Goal: Task Accomplishment & Management: Complete application form

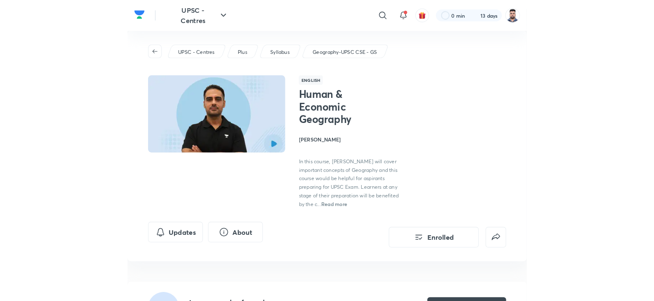
scroll to position [231, 0]
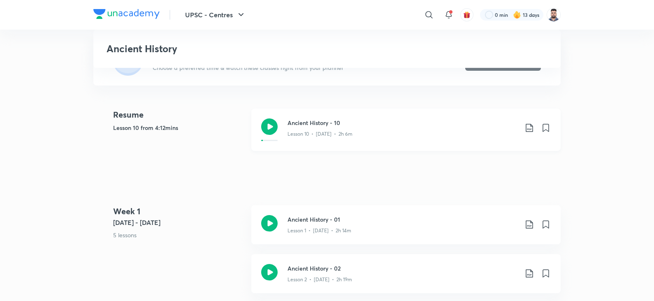
scroll to position [203, 0]
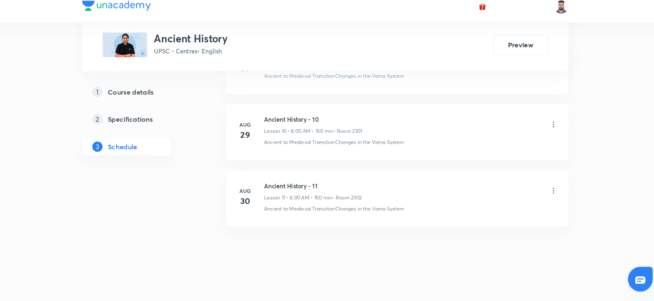
scroll to position [1056, 0]
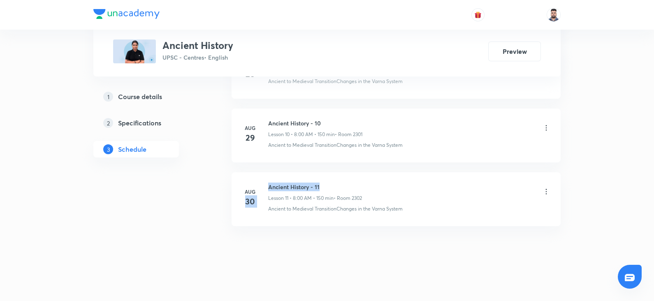
drag, startPoint x: 326, startPoint y: 183, endPoint x: 267, endPoint y: 187, distance: 59.3
click at [267, 187] on div "Aug 30 Ancient History - 11 Lesson 11 • 8:00 AM • 150 min • Room 2302 Ancient t…" at bounding box center [396, 197] width 308 height 30
click at [269, 184] on h6 "Ancient History - 11" at bounding box center [315, 186] width 94 height 9
drag, startPoint x: 269, startPoint y: 184, endPoint x: 330, endPoint y: 182, distance: 60.8
click at [330, 182] on h6 "Ancient History - 11" at bounding box center [315, 186] width 94 height 9
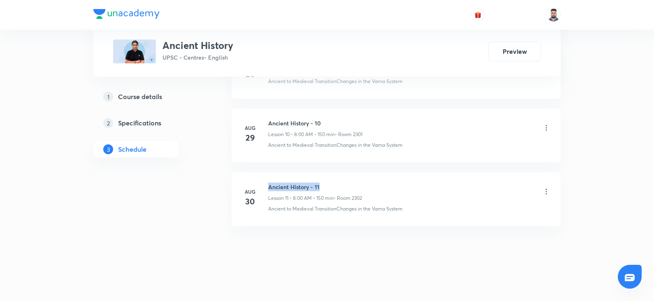
copy h6 "Ancient History - 11"
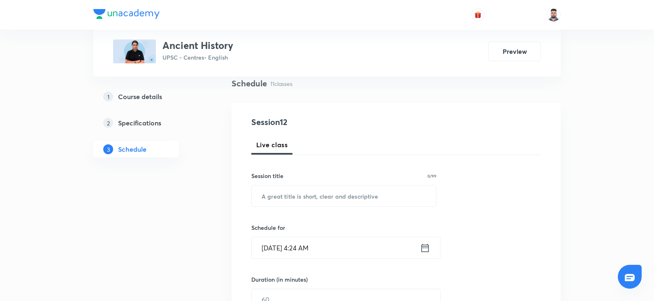
scroll to position [67, 0]
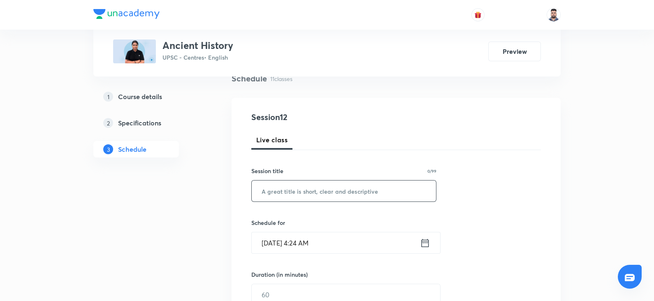
click at [292, 188] on input "text" at bounding box center [344, 190] width 184 height 21
paste input "Ancient History - 11"
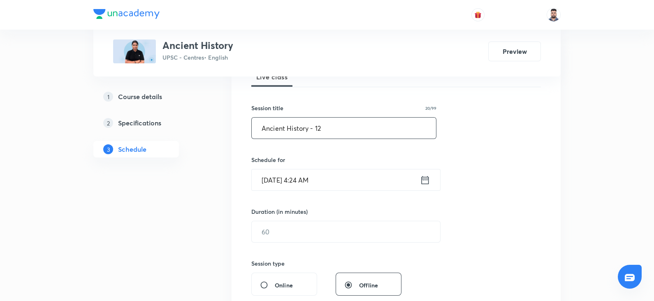
scroll to position [131, 0]
type input "Ancient History - 12"
click at [427, 179] on icon at bounding box center [425, 179] width 10 height 12
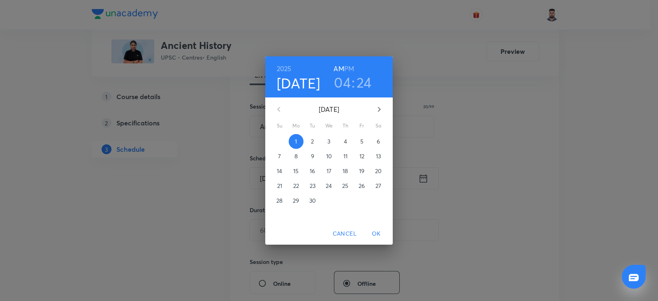
click at [342, 83] on h3 "04" at bounding box center [342, 82] width 17 height 17
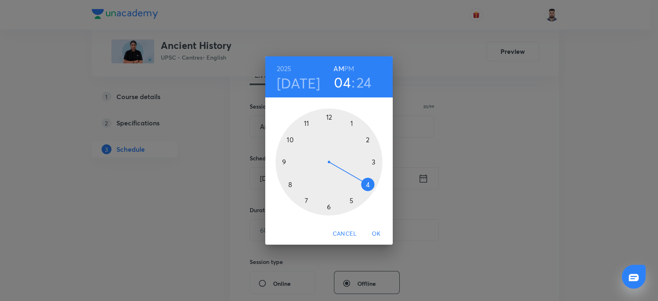
click at [288, 182] on div at bounding box center [328, 162] width 107 height 107
click at [328, 116] on div at bounding box center [328, 162] width 107 height 107
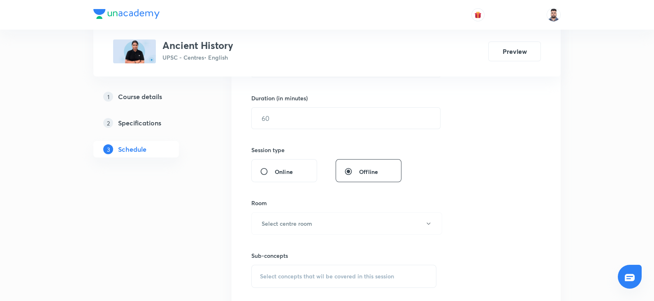
scroll to position [254, 0]
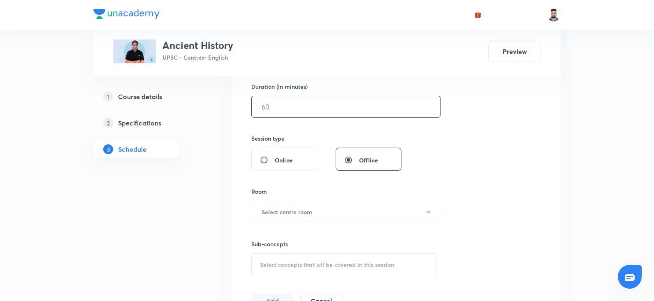
click at [276, 100] on input "text" at bounding box center [346, 106] width 188 height 21
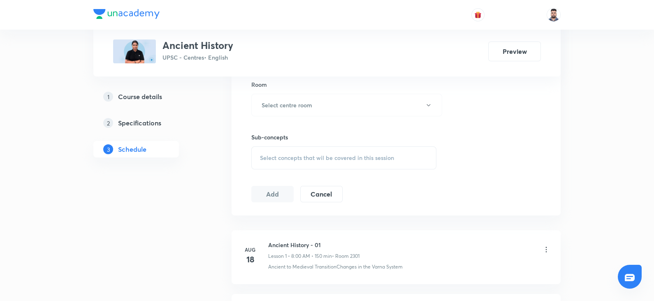
scroll to position [357, 0]
type input "150"
click at [280, 109] on h6 "Select centre room" at bounding box center [286, 109] width 51 height 9
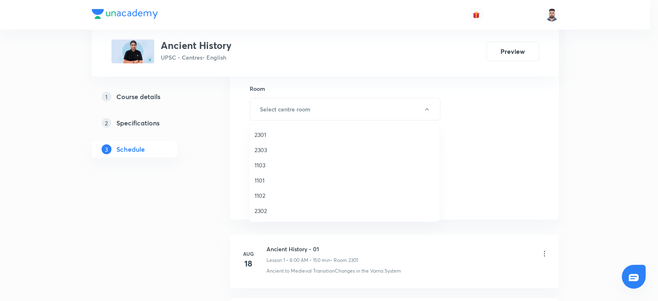
click at [268, 133] on span "2301" at bounding box center [344, 134] width 180 height 9
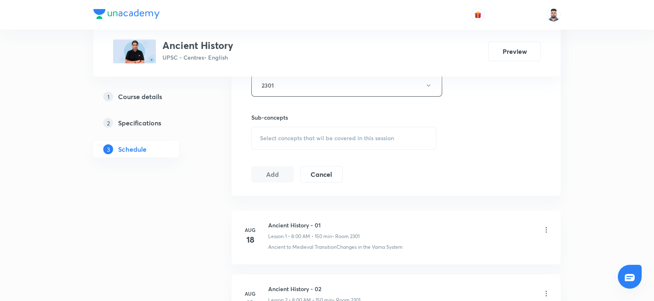
scroll to position [381, 0]
click at [286, 130] on div "Select concepts that wil be covered in this session" at bounding box center [343, 138] width 185 height 23
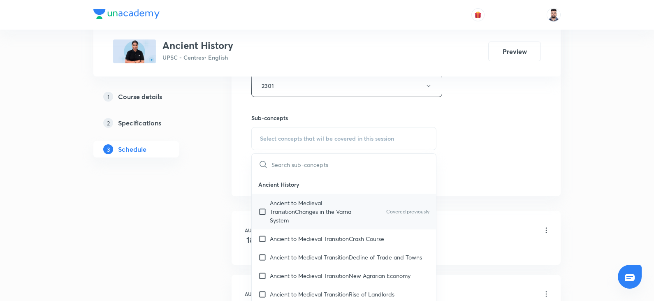
click at [300, 200] on p "Ancient to Medieval TransitionChanges in the Varna System" at bounding box center [311, 212] width 83 height 26
checkbox input "true"
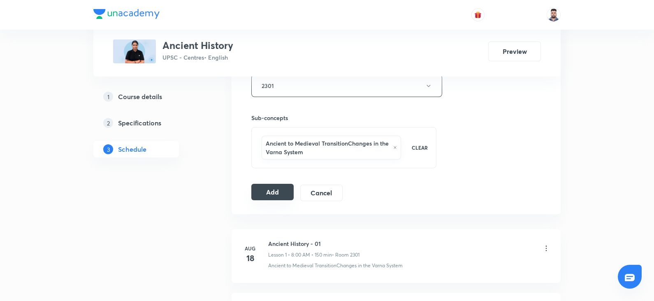
click at [280, 186] on button "Add" at bounding box center [272, 192] width 42 height 16
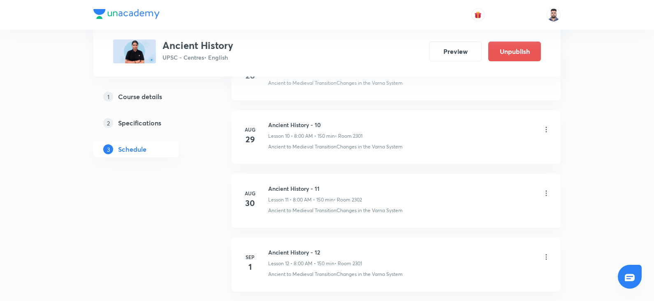
scroll to position [743, 0]
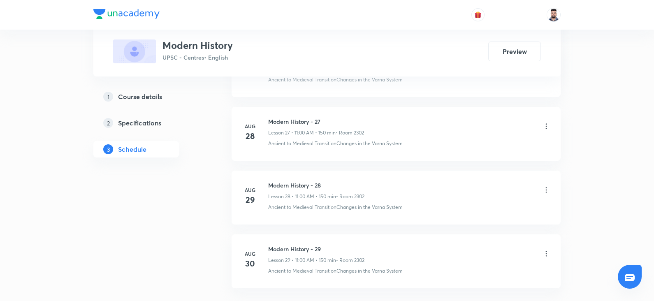
scroll to position [2201, 0]
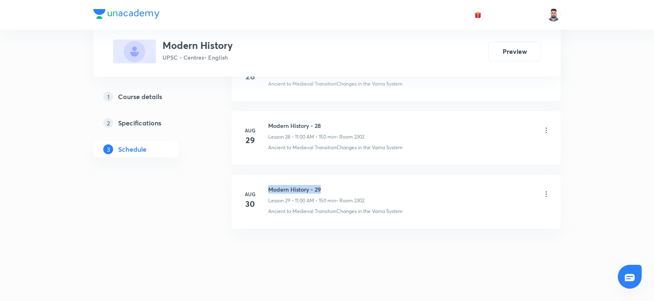
drag, startPoint x: 268, startPoint y: 186, endPoint x: 333, endPoint y: 183, distance: 65.4
click at [333, 185] on h6 "Modern History - 29" at bounding box center [316, 189] width 96 height 9
copy h6 "Modern History - 29"
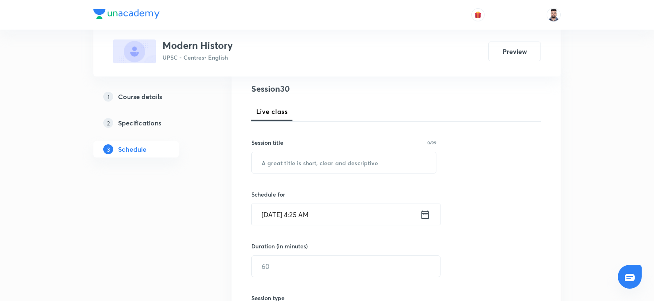
scroll to position [94, 0]
click at [278, 163] on input "text" at bounding box center [344, 163] width 184 height 21
paste input "Modern History - 29"
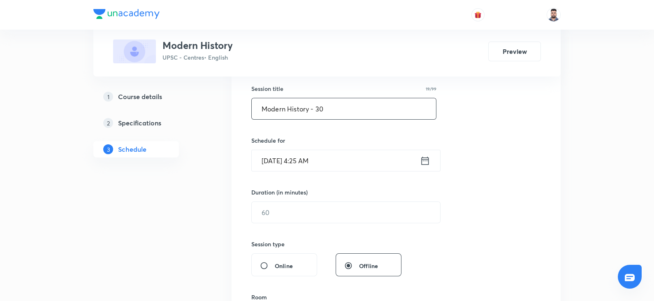
type input "Modern History - 30"
click at [428, 162] on icon at bounding box center [424, 160] width 7 height 8
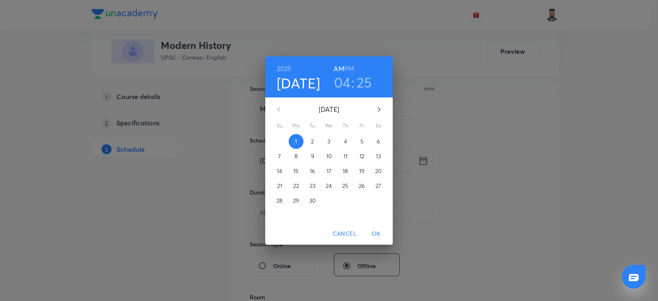
click at [342, 75] on h3 "04" at bounding box center [342, 82] width 17 height 17
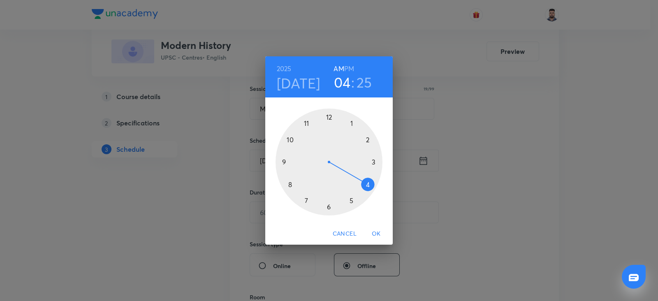
click at [309, 124] on div at bounding box center [328, 162] width 107 height 107
click at [330, 117] on div at bounding box center [328, 162] width 107 height 107
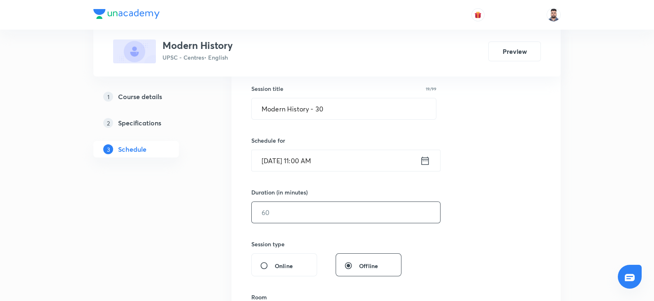
click at [334, 213] on input "text" at bounding box center [346, 212] width 188 height 21
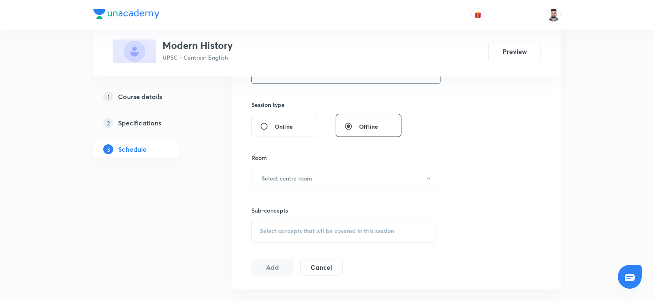
scroll to position [289, 0]
type input "150"
click at [261, 175] on h6 "Select centre room" at bounding box center [286, 177] width 51 height 9
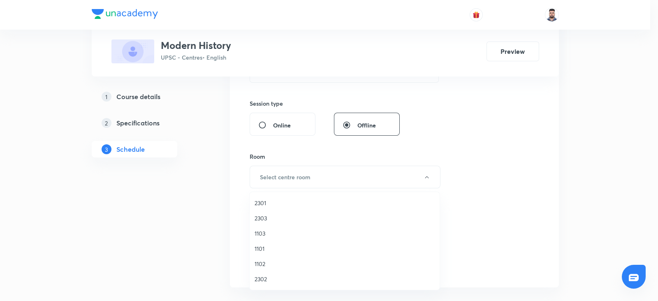
click at [272, 203] on span "2301" at bounding box center [344, 203] width 180 height 9
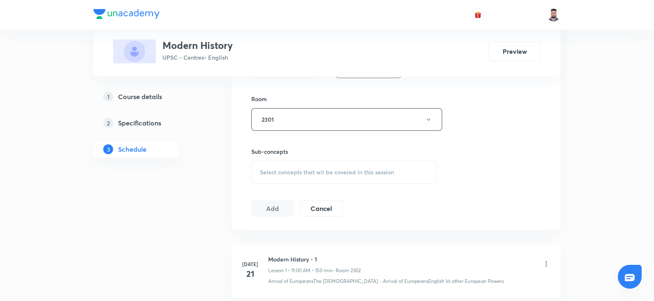
scroll to position [348, 0]
click at [291, 174] on div "Select concepts that wil be covered in this session" at bounding box center [343, 171] width 185 height 23
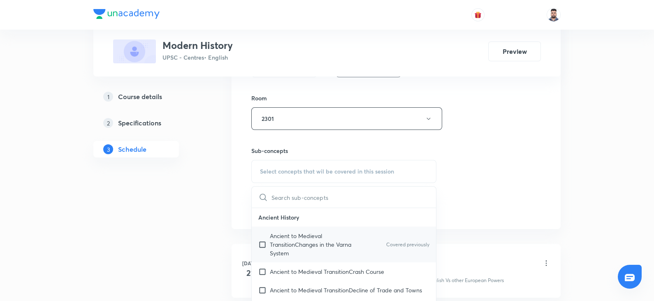
click at [286, 240] on p "Ancient to Medieval TransitionChanges in the Varna System" at bounding box center [311, 244] width 83 height 26
checkbox input "true"
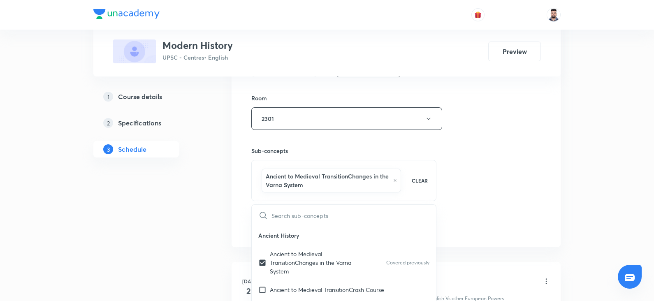
click at [242, 200] on div "Session 30 Live class Session title 19/99 Modern History - 30 ​ Schedule for Se…" at bounding box center [395, 32] width 329 height 430
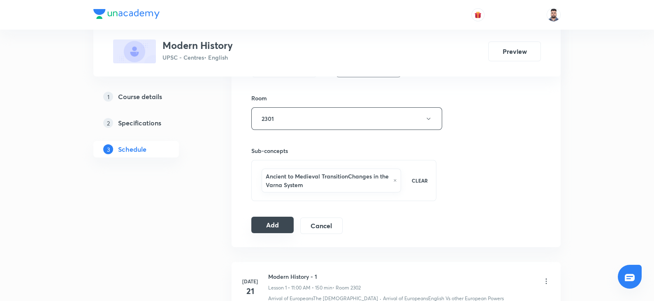
click at [272, 222] on button "Add" at bounding box center [272, 225] width 42 height 16
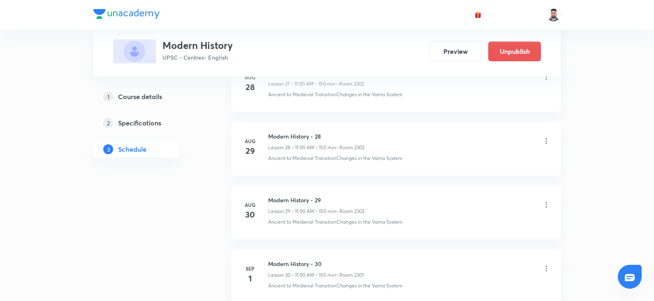
scroll to position [1887, 0]
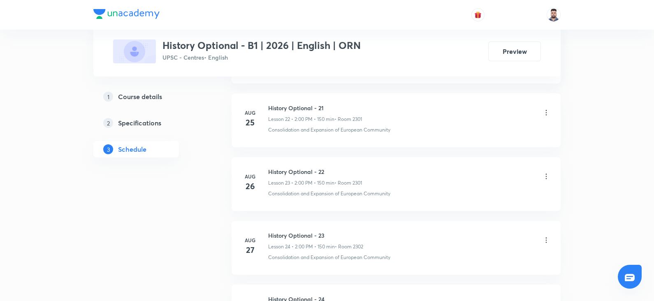
scroll to position [2010, 0]
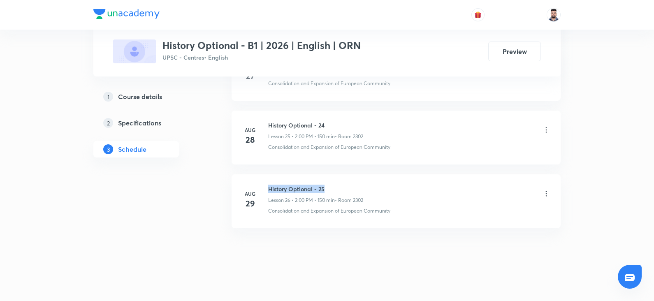
drag, startPoint x: 329, startPoint y: 183, endPoint x: 269, endPoint y: 185, distance: 59.6
click at [269, 185] on h6 "History Optional - 25" at bounding box center [315, 189] width 95 height 9
copy h6 "History Optional - 25"
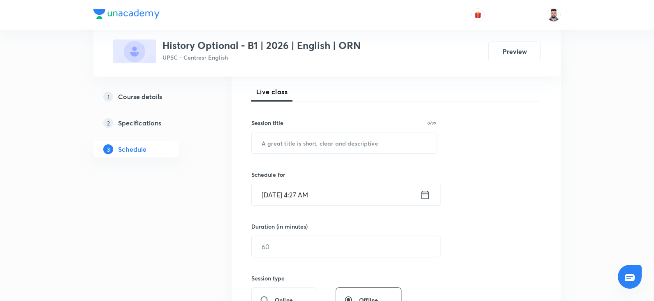
scroll to position [0, 0]
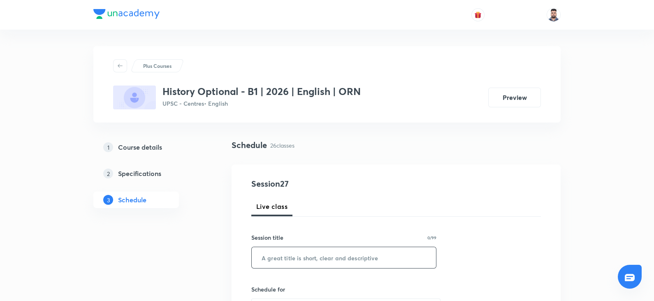
click at [278, 265] on input "text" at bounding box center [344, 257] width 184 height 21
paste input "History Optional - 25"
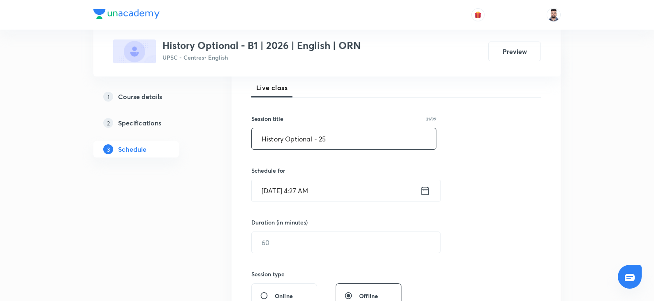
scroll to position [120, 0]
type input "History Optional - 26"
click at [427, 187] on icon at bounding box center [425, 190] width 10 height 12
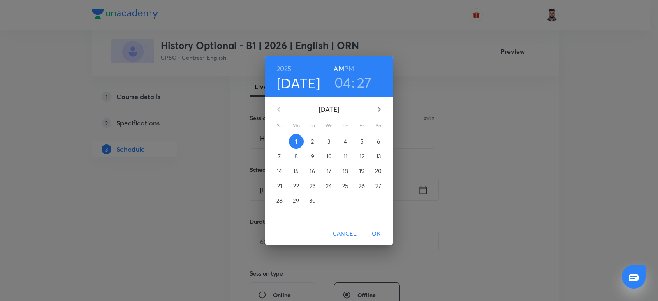
click at [347, 83] on h3 "04" at bounding box center [342, 82] width 17 height 17
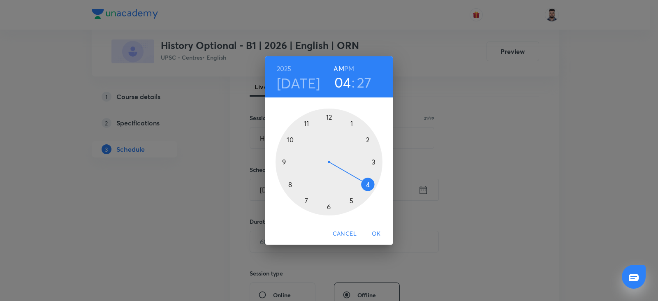
click at [347, 83] on h3 "04" at bounding box center [342, 82] width 17 height 17
click at [353, 69] on h6 "PM" at bounding box center [349, 69] width 10 height 12
click at [368, 141] on div at bounding box center [328, 162] width 107 height 107
click at [329, 118] on div at bounding box center [328, 162] width 107 height 107
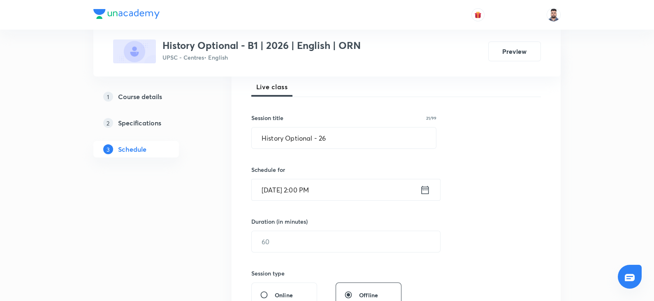
scroll to position [172, 0]
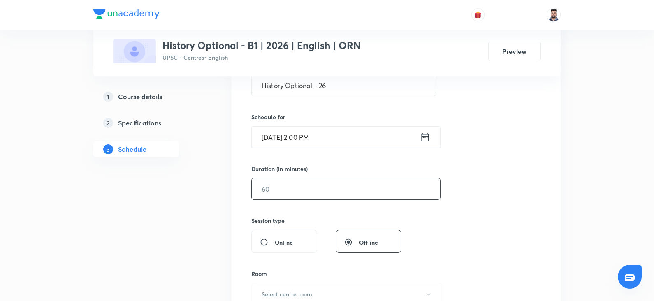
click at [351, 189] on input "text" at bounding box center [346, 188] width 188 height 21
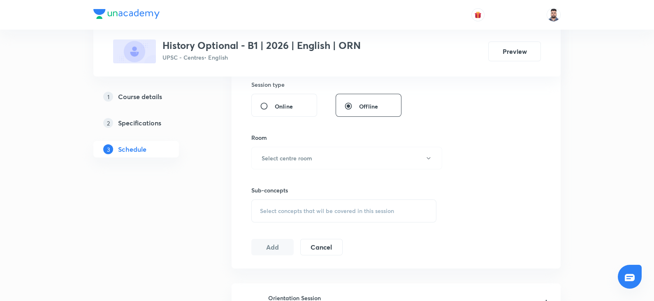
scroll to position [311, 0]
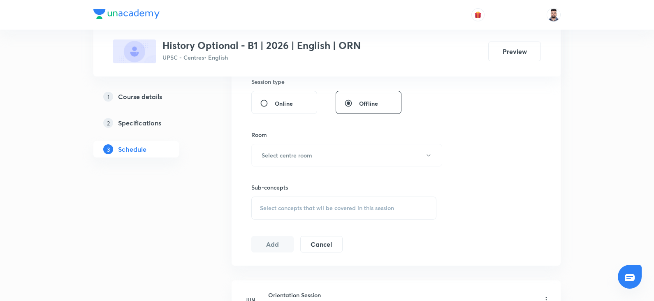
type input "150"
click at [306, 166] on div "Sub-concepts Select concepts that wil be covered in this session" at bounding box center [343, 192] width 185 height 53
click at [305, 165] on button "Select centre room" at bounding box center [346, 155] width 191 height 23
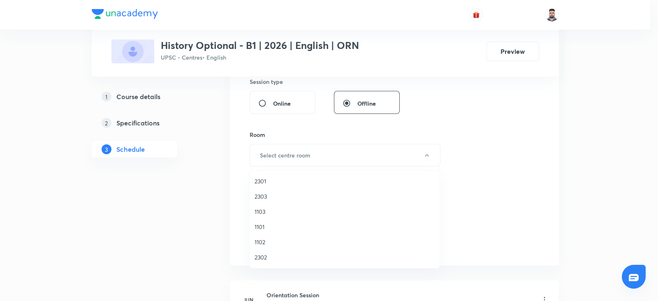
click at [270, 180] on span "2301" at bounding box center [344, 181] width 180 height 9
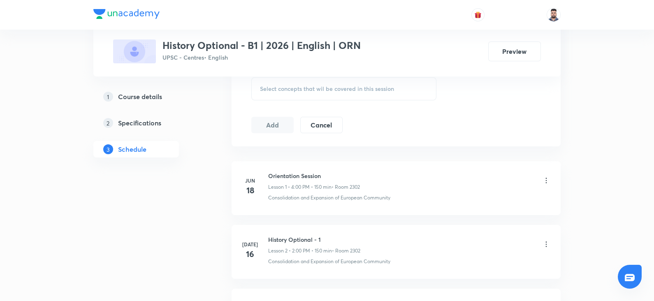
scroll to position [434, 0]
click at [281, 88] on span "Select concepts that wil be covered in this session" at bounding box center [327, 85] width 134 height 7
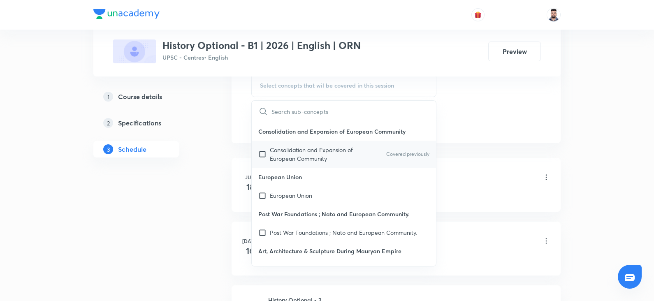
click at [273, 158] on p "Consolidation and Expansion of European Community" at bounding box center [311, 154] width 83 height 17
checkbox input "true"
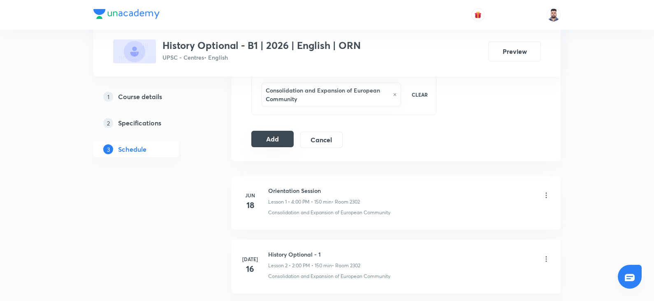
click at [268, 139] on button "Add" at bounding box center [272, 139] width 42 height 16
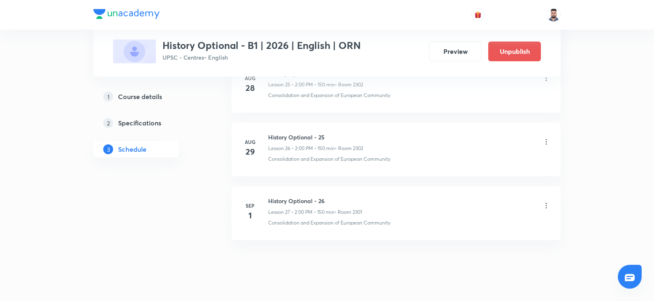
scroll to position [1696, 0]
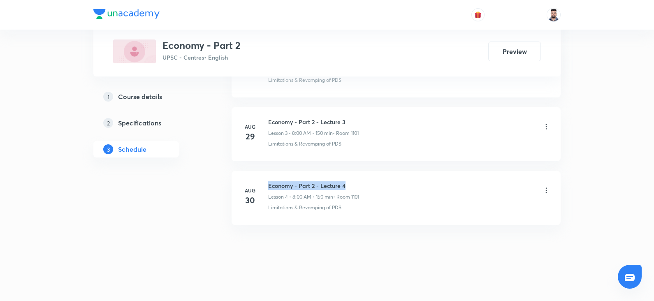
drag, startPoint x: 351, startPoint y: 181, endPoint x: 268, endPoint y: 184, distance: 83.1
click at [268, 184] on h6 "Economy - Part 2 - Lecture 4" at bounding box center [313, 185] width 91 height 9
copy h6 "Economy - Part 2 - Lecture 4"
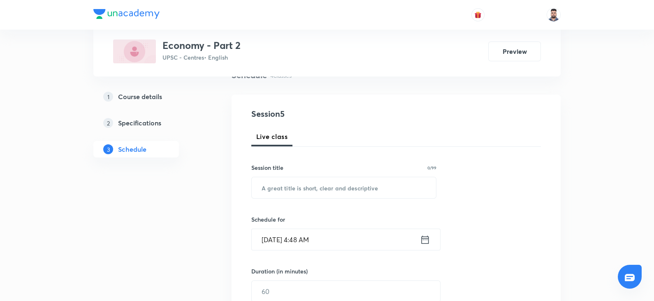
scroll to position [68, 0]
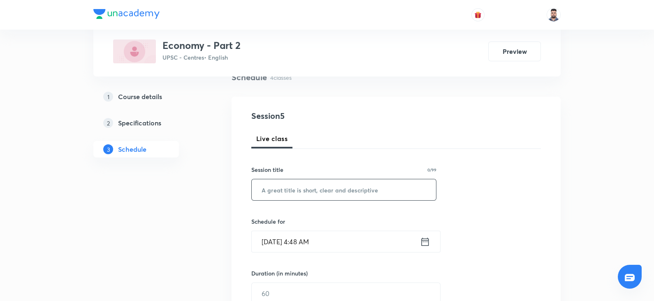
click at [304, 196] on input "text" at bounding box center [344, 189] width 184 height 21
paste input "Economy - Part 2 - Lecture 4"
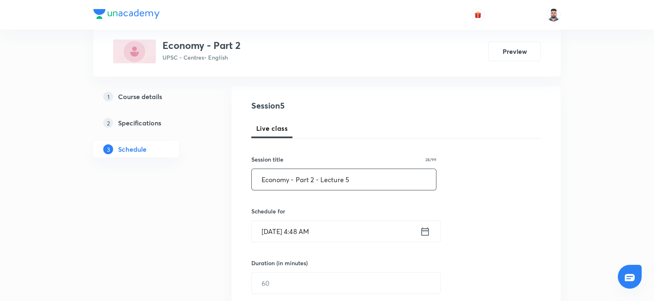
type input "Economy - Part 2 - Lecture 5"
click at [426, 228] on icon at bounding box center [425, 232] width 10 height 12
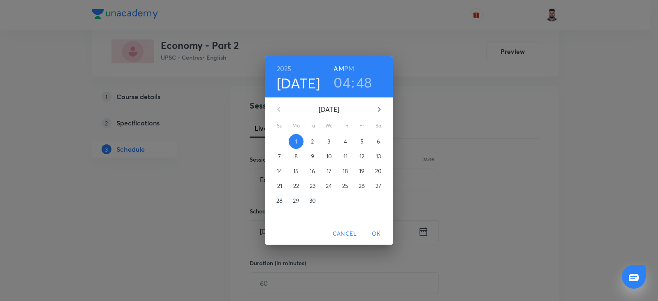
click at [340, 81] on h3 "04" at bounding box center [341, 82] width 17 height 17
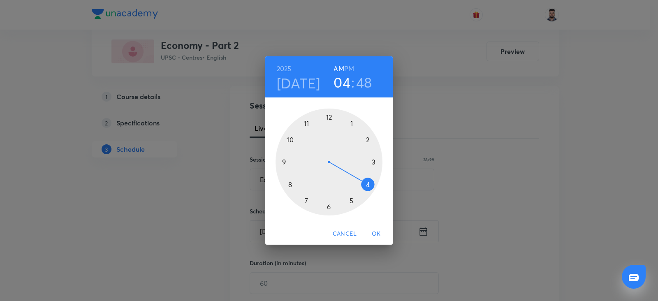
click at [286, 180] on div at bounding box center [328, 162] width 107 height 107
click at [324, 113] on div at bounding box center [328, 162] width 107 height 107
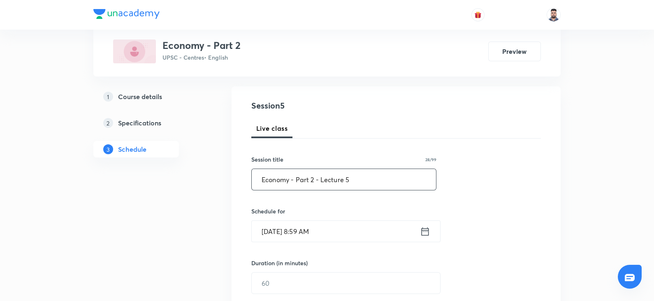
scroll to position [116, 0]
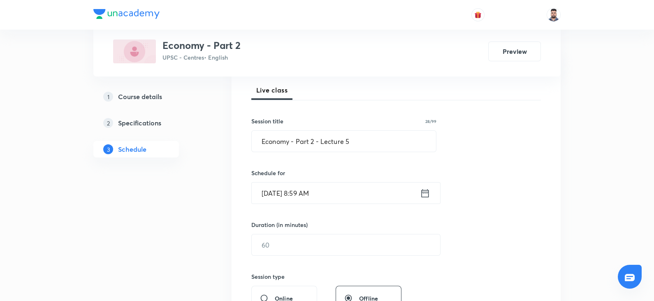
click at [427, 193] on icon at bounding box center [425, 193] width 10 height 12
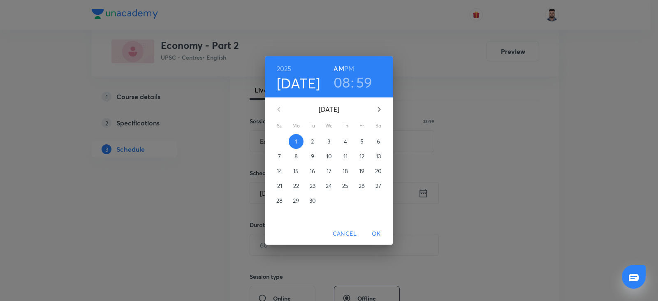
click at [359, 80] on h3 "59" at bounding box center [364, 82] width 16 height 17
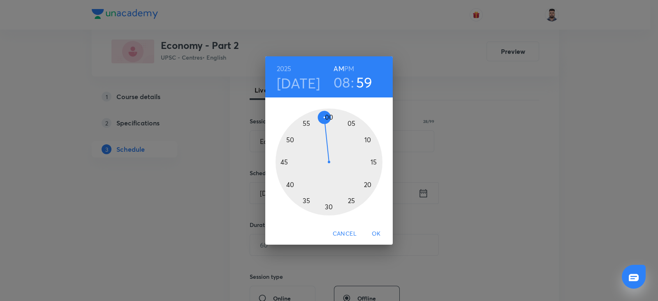
click at [329, 119] on div at bounding box center [328, 162] width 107 height 107
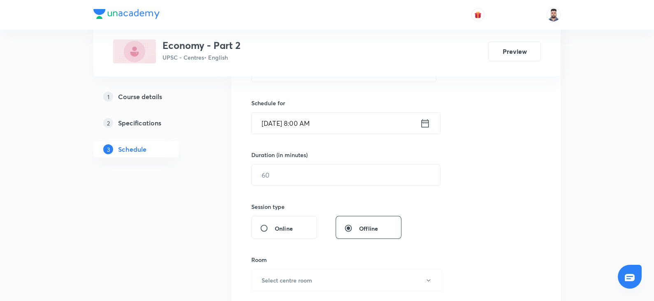
scroll to position [192, 0]
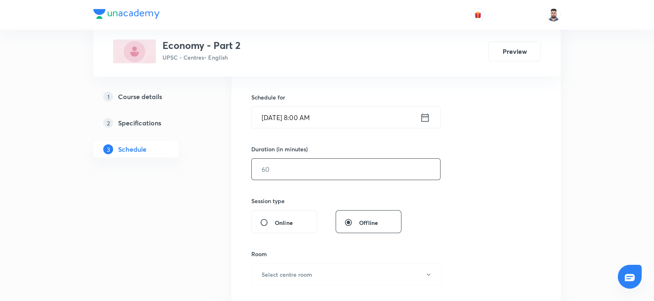
click at [284, 171] on input "text" at bounding box center [346, 169] width 188 height 21
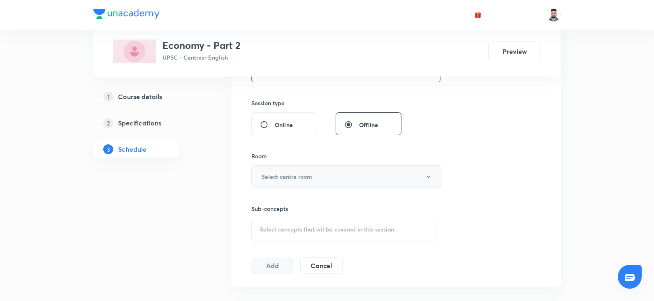
scroll to position [293, 0]
type input "150"
click at [265, 174] on h6 "Select centre room" at bounding box center [286, 173] width 51 height 9
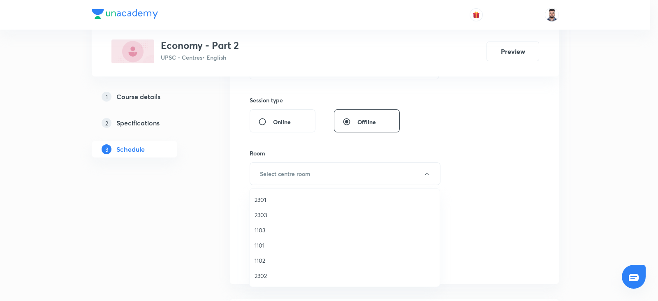
click at [288, 200] on span "2301" at bounding box center [344, 199] width 180 height 9
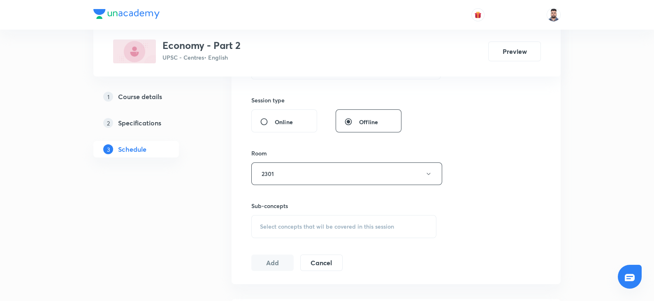
click at [284, 231] on div "Select concepts that wil be covered in this session" at bounding box center [343, 226] width 185 height 23
click at [276, 287] on p "Limitations & Revamping of PDS" at bounding box center [311, 294] width 83 height 17
checkbox input "true"
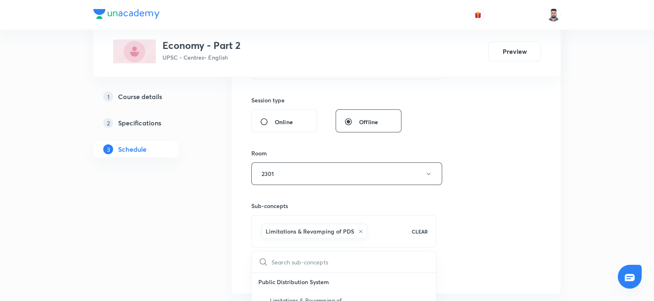
click at [218, 209] on div "Plus Courses Economy - Part 2 UPSC - Centres • English Preview 1 Course details…" at bounding box center [326, 184] width 467 height 862
click at [284, 173] on button "2301" at bounding box center [346, 173] width 191 height 23
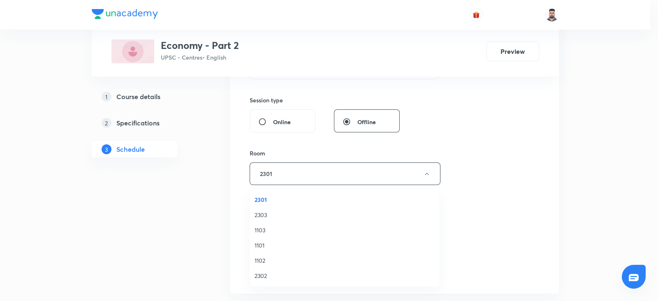
click at [267, 233] on span "1103" at bounding box center [344, 230] width 180 height 9
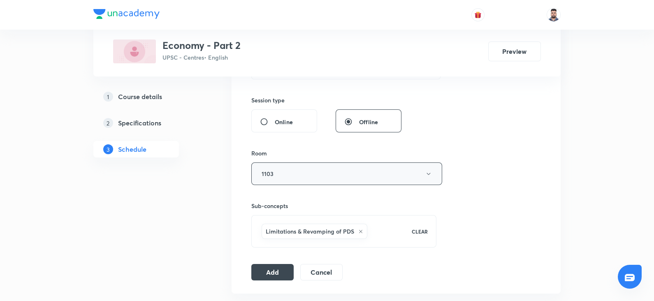
click at [277, 176] on button "1103" at bounding box center [346, 173] width 191 height 23
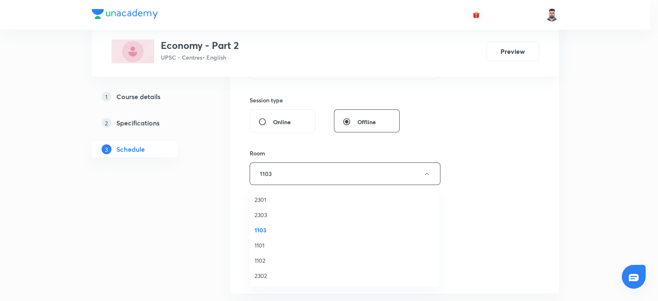
click at [266, 248] on span "1101" at bounding box center [344, 245] width 180 height 9
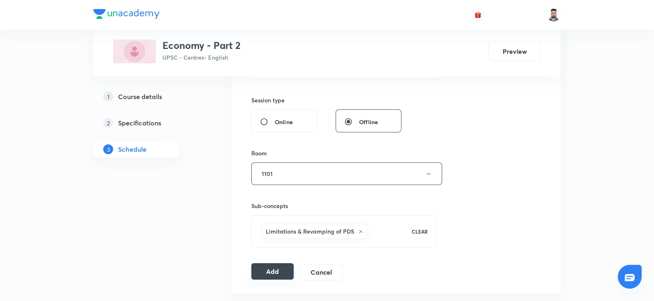
click at [269, 265] on button "Add" at bounding box center [272, 271] width 42 height 16
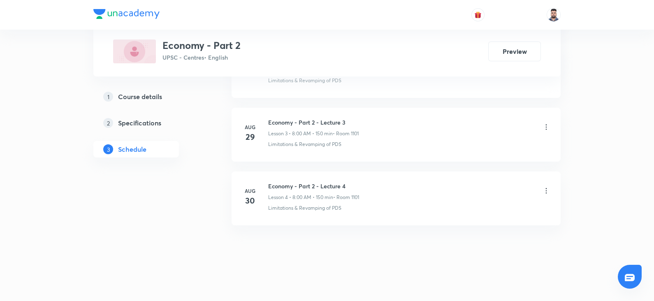
scroll to position [619, 0]
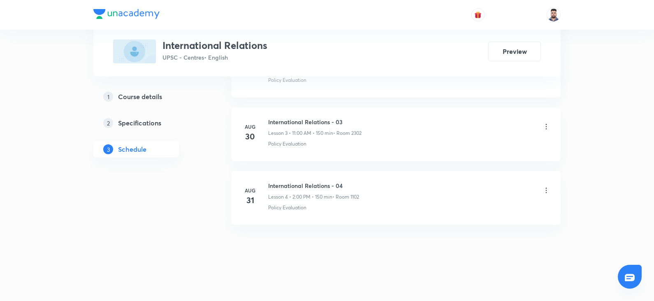
scroll to position [612, 0]
drag, startPoint x: 266, startPoint y: 183, endPoint x: 345, endPoint y: 187, distance: 79.0
click at [345, 187] on div "Aug 31 International Relations - 04 Lesson 4 • 2:00 PM • 150 min • Room 1102 Po…" at bounding box center [396, 196] width 308 height 30
copy h6 "International Relations - 04"
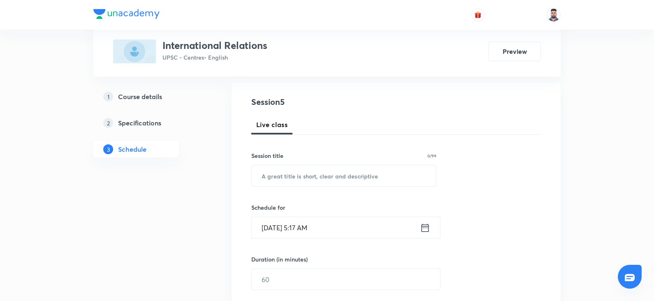
scroll to position [88, 0]
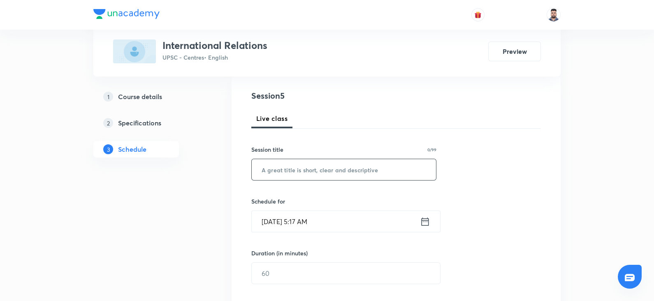
click at [287, 161] on input "text" at bounding box center [344, 169] width 184 height 21
paste input "International Relations - 04"
type input "International Relations - 05"
click at [333, 219] on input "Sep 1, 2025, 5:17 AM" at bounding box center [336, 221] width 168 height 21
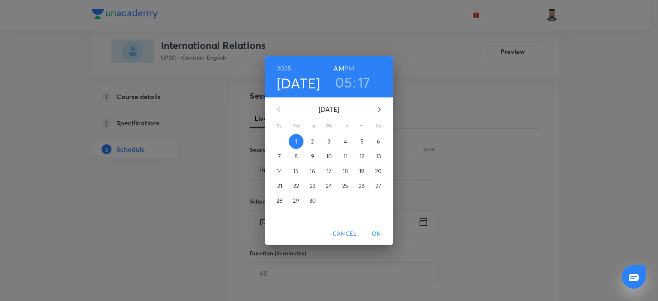
click at [349, 67] on h6 "PM" at bounding box center [349, 69] width 10 height 12
click at [360, 82] on h3 "17" at bounding box center [364, 82] width 13 height 17
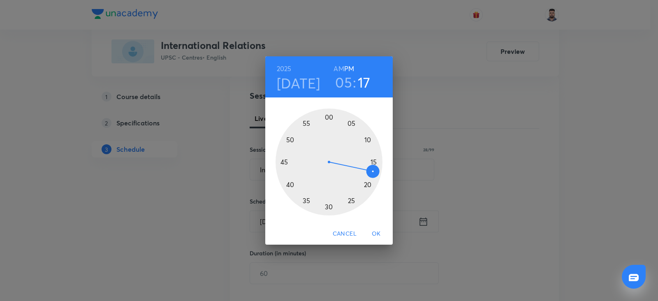
click at [326, 117] on div at bounding box center [328, 162] width 107 height 107
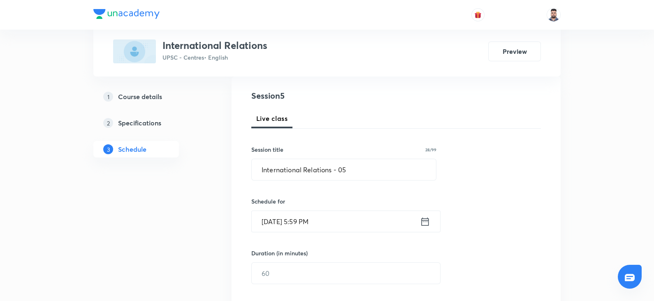
click at [421, 229] on div "Sep 1, 2025, 5:59 PM ​" at bounding box center [345, 221] width 189 height 22
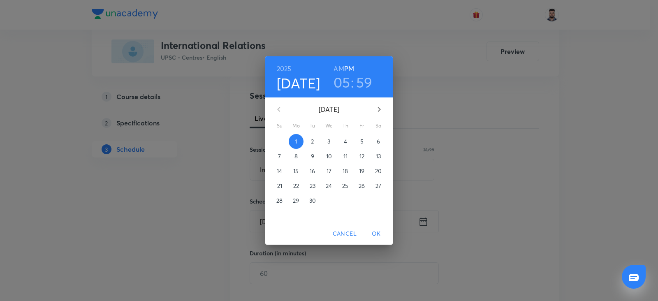
click at [369, 77] on h3 "59" at bounding box center [364, 82] width 16 height 17
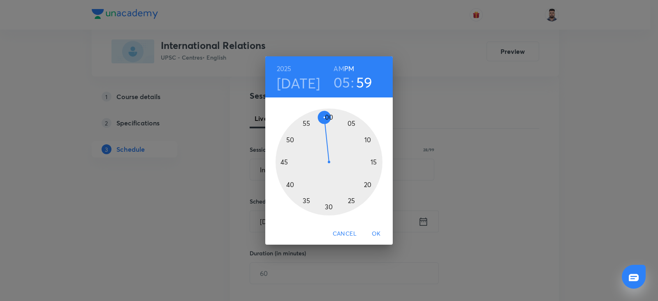
click at [328, 117] on div at bounding box center [328, 162] width 107 height 107
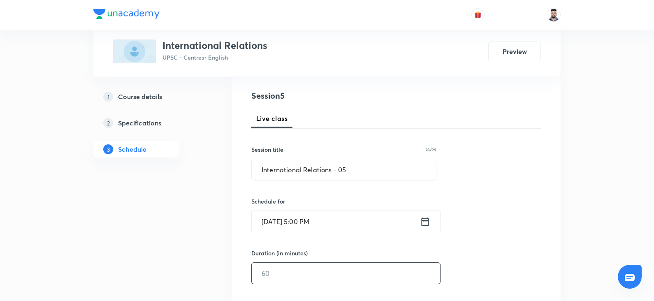
click at [307, 268] on input "text" at bounding box center [346, 273] width 188 height 21
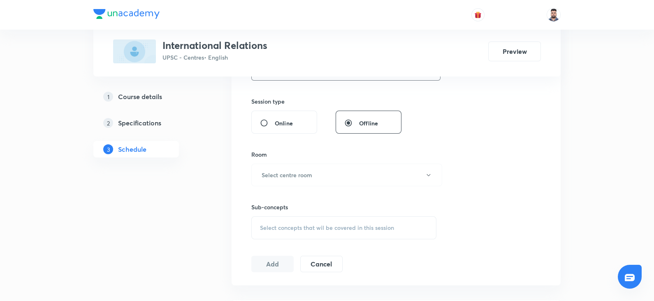
scroll to position [315, 0]
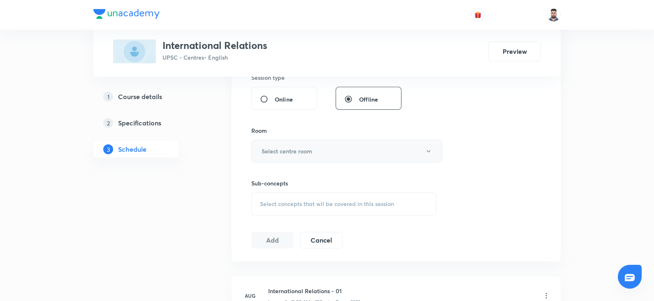
type input "150"
click at [283, 156] on button "Select centre room" at bounding box center [346, 151] width 191 height 23
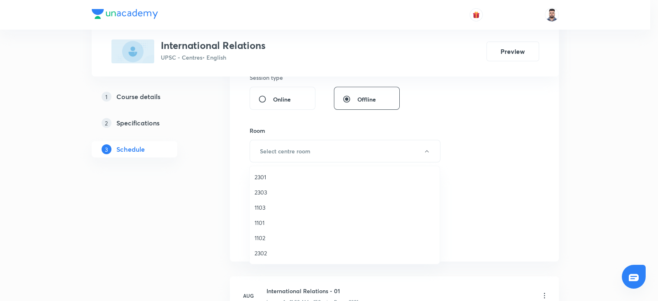
click at [261, 256] on span "2302" at bounding box center [344, 253] width 180 height 9
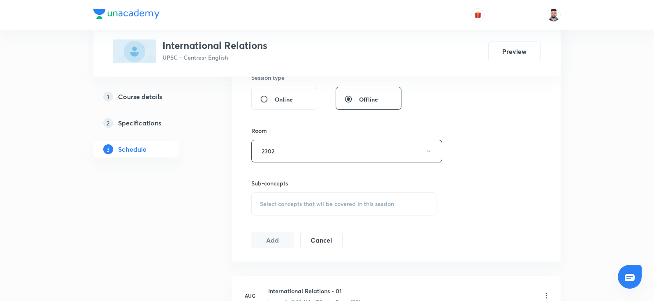
click at [286, 208] on div "Select concepts that wil be covered in this session" at bounding box center [343, 203] width 185 height 23
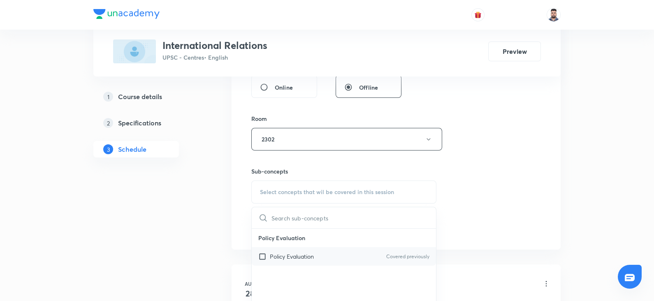
click at [300, 249] on div "Policy Evaluation Covered previously" at bounding box center [344, 256] width 184 height 18
checkbox input "true"
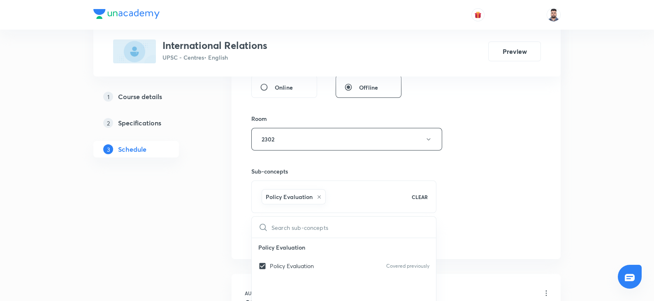
click at [226, 206] on div "Plus Courses International Relations UPSC - Centres • English Preview 1 Course …" at bounding box center [326, 150] width 467 height 862
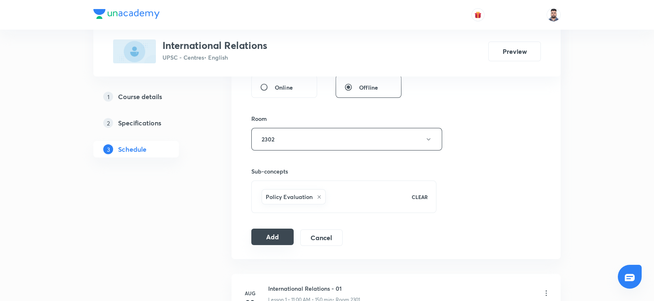
click at [259, 231] on button "Add" at bounding box center [272, 237] width 42 height 16
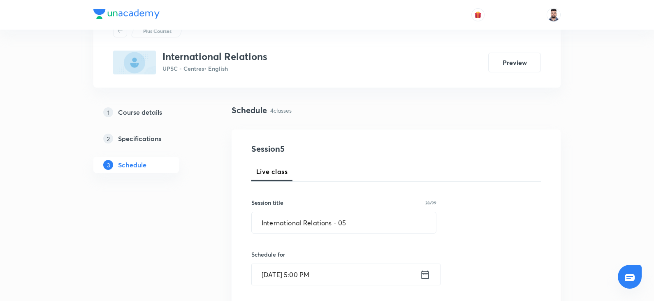
scroll to position [27, 0]
